Goal: Information Seeking & Learning: Learn about a topic

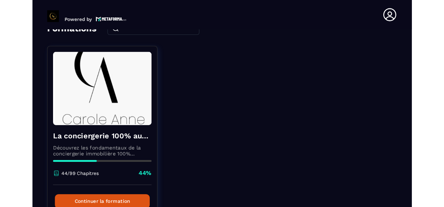
scroll to position [83, 0]
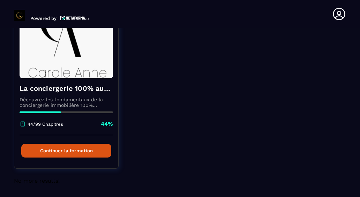
drag, startPoint x: 84, startPoint y: 151, endPoint x: 142, endPoint y: 152, distance: 58.0
click at [84, 151] on button "Continuer la formation" at bounding box center [66, 151] width 90 height 14
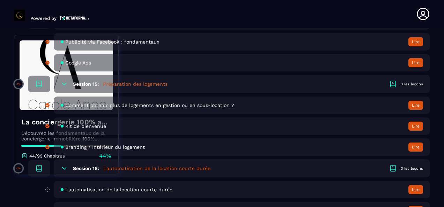
scroll to position [1397, 0]
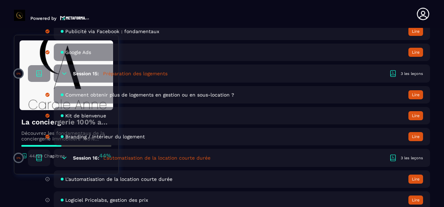
click at [89, 180] on span "L'automatisation de la location courte durée" at bounding box center [118, 180] width 107 height 6
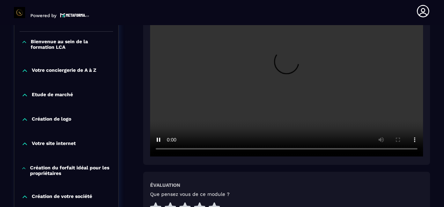
scroll to position [247, 0]
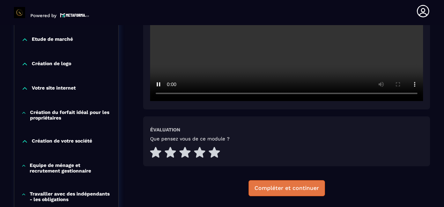
click at [303, 189] on div "Compléter et continuer" at bounding box center [287, 188] width 65 height 7
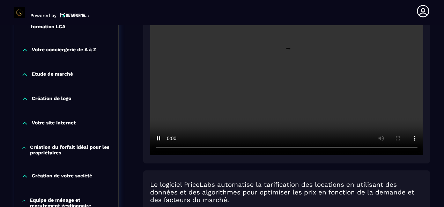
scroll to position [177, 0]
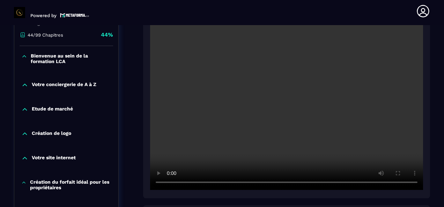
click at [154, 170] on video at bounding box center [286, 99] width 273 height 182
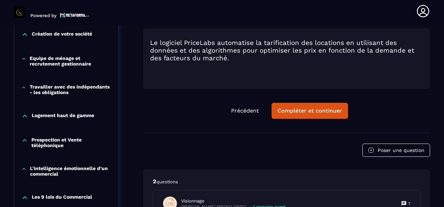
scroll to position [352, 0]
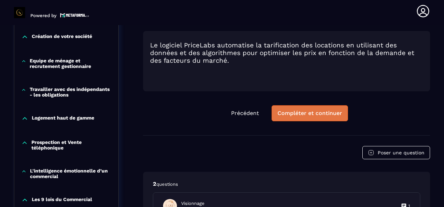
click at [305, 117] on div "Compléter et continuer" at bounding box center [310, 113] width 65 height 7
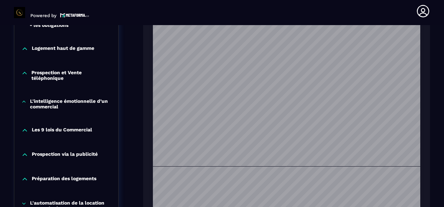
scroll to position [561, 0]
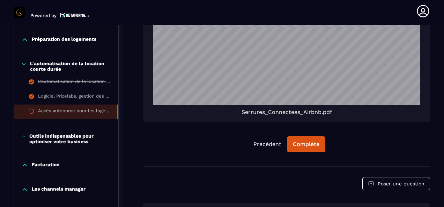
click at [60, 113] on div "Accès autonome pour les logements en location saisonnière" at bounding box center [74, 112] width 72 height 8
click at [311, 148] on button "Complète" at bounding box center [306, 145] width 38 height 16
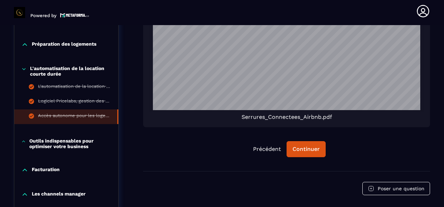
scroll to position [596, 0]
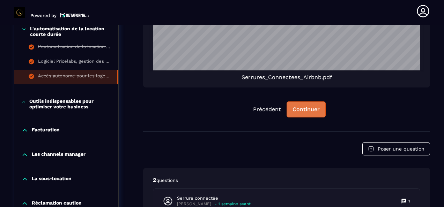
click at [307, 115] on button "Continuer" at bounding box center [306, 110] width 39 height 16
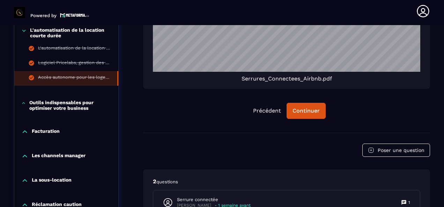
scroll to position [631, 0]
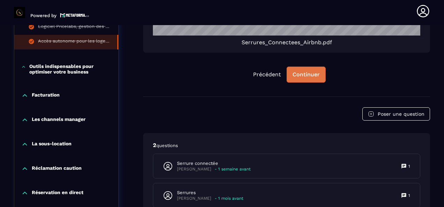
click at [307, 72] on div "Continuer" at bounding box center [306, 74] width 27 height 7
click at [63, 74] on p "Outils indispensables pour optimiser votre business" at bounding box center [70, 69] width 82 height 11
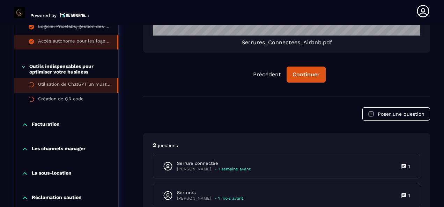
click at [69, 89] on div "Utilisation de ChatGPT un must-have" at bounding box center [74, 86] width 72 height 8
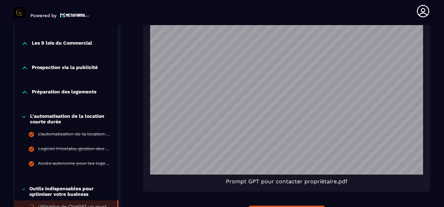
scroll to position [526, 0]
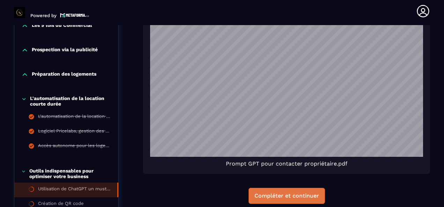
click at [301, 193] on div "Compléter et continuer" at bounding box center [287, 196] width 65 height 7
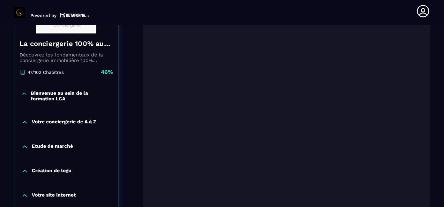
scroll to position [245, 0]
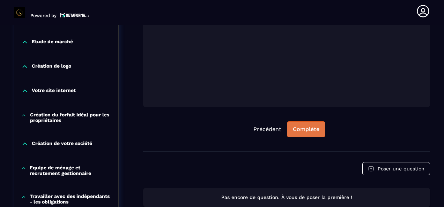
click at [321, 132] on button "Complète" at bounding box center [306, 130] width 38 height 16
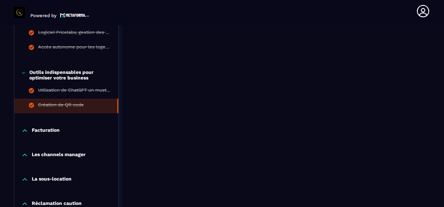
scroll to position [629, 0]
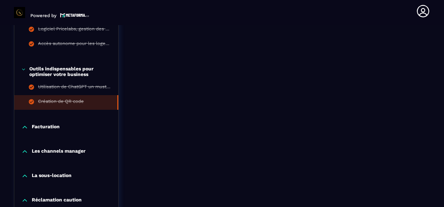
click at [52, 131] on p "Facturation" at bounding box center [46, 127] width 28 height 7
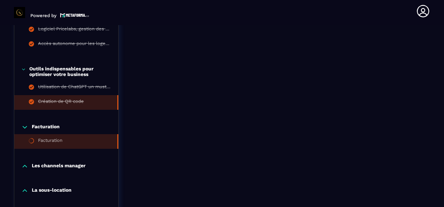
click at [58, 143] on div "Facturation" at bounding box center [50, 142] width 24 height 8
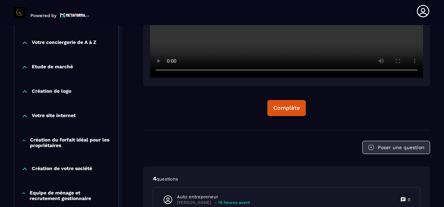
scroll to position [142, 0]
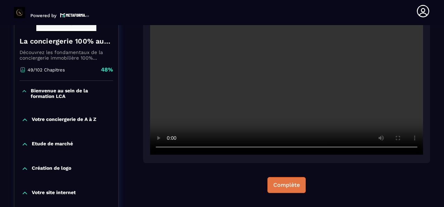
click at [298, 189] on button "Complète" at bounding box center [287, 185] width 38 height 16
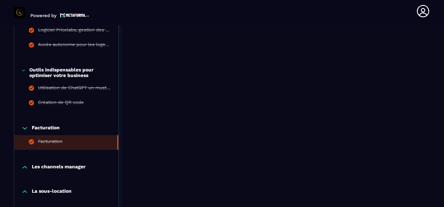
scroll to position [666, 0]
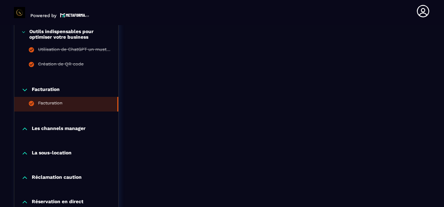
click at [83, 133] on p "Les channels manager" at bounding box center [59, 129] width 54 height 7
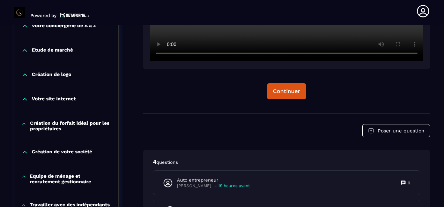
scroll to position [177, 0]
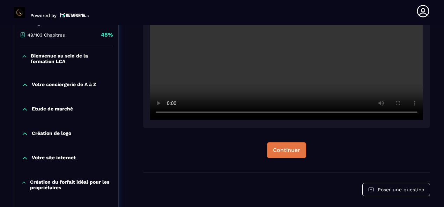
drag, startPoint x: 281, startPoint y: 150, endPoint x: 296, endPoint y: 152, distance: 15.1
click at [282, 150] on div "Continuer" at bounding box center [286, 150] width 27 height 7
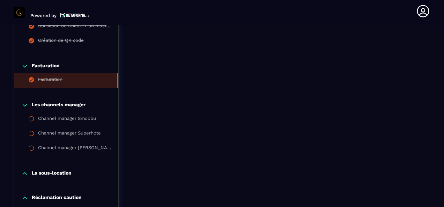
scroll to position [736, 0]
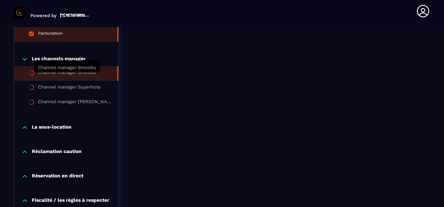
click at [73, 75] on div "Channel manager Smoobu" at bounding box center [67, 74] width 58 height 8
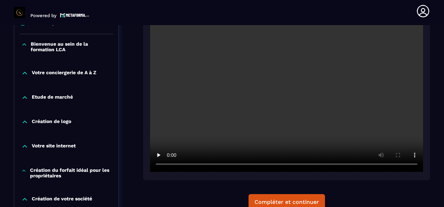
scroll to position [177, 0]
